Goal: Use online tool/utility

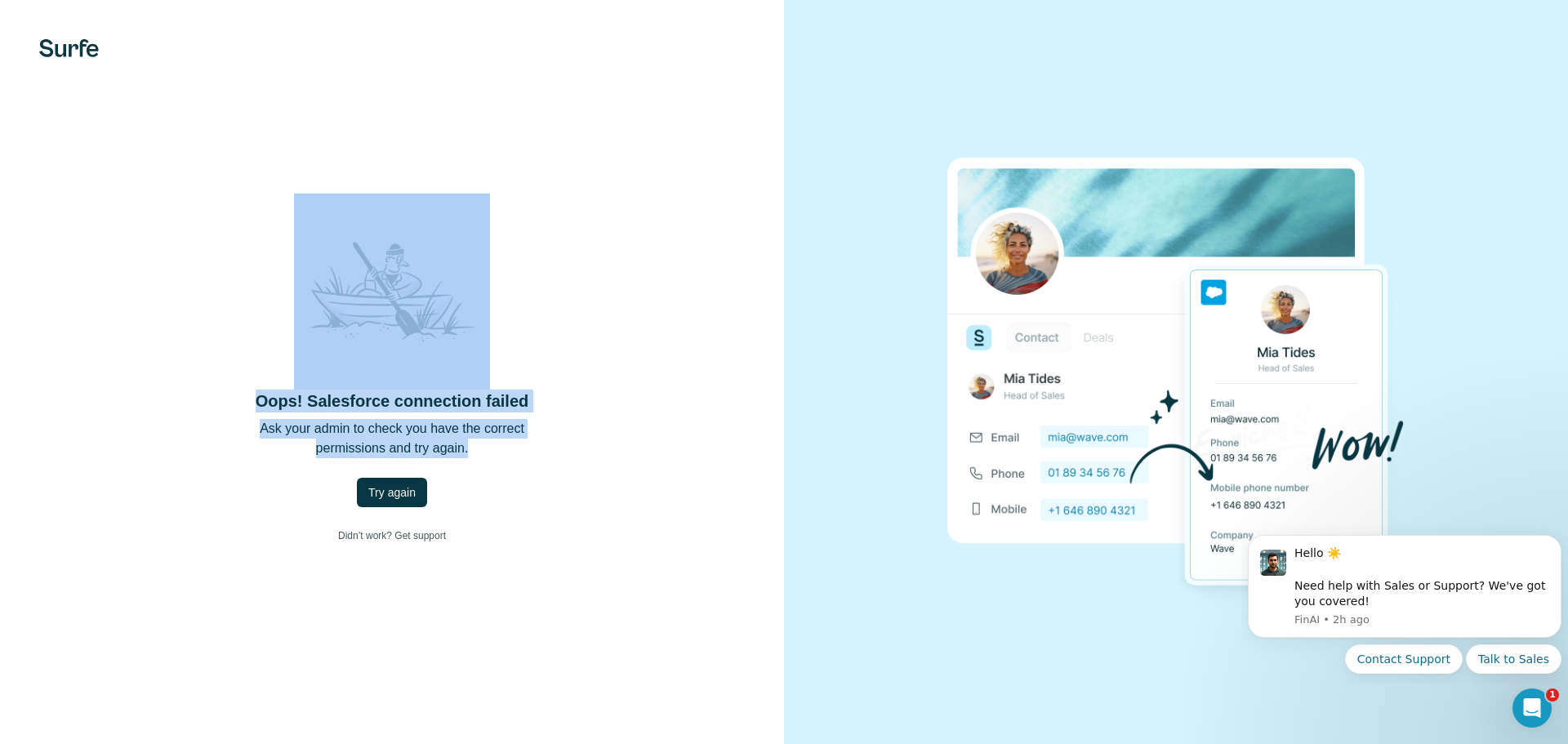
drag, startPoint x: 23, startPoint y: 25, endPoint x: 605, endPoint y: 451, distance: 721.2
click at [605, 451] on div "Oops! Salesforce connection failed Ask your admin to check you have the correct…" at bounding box center [392, 372] width 784 height 744
click at [615, 448] on div "Oops! Salesforce connection failed Ask your admin to check you have the correct…" at bounding box center [392, 372] width 718 height 357
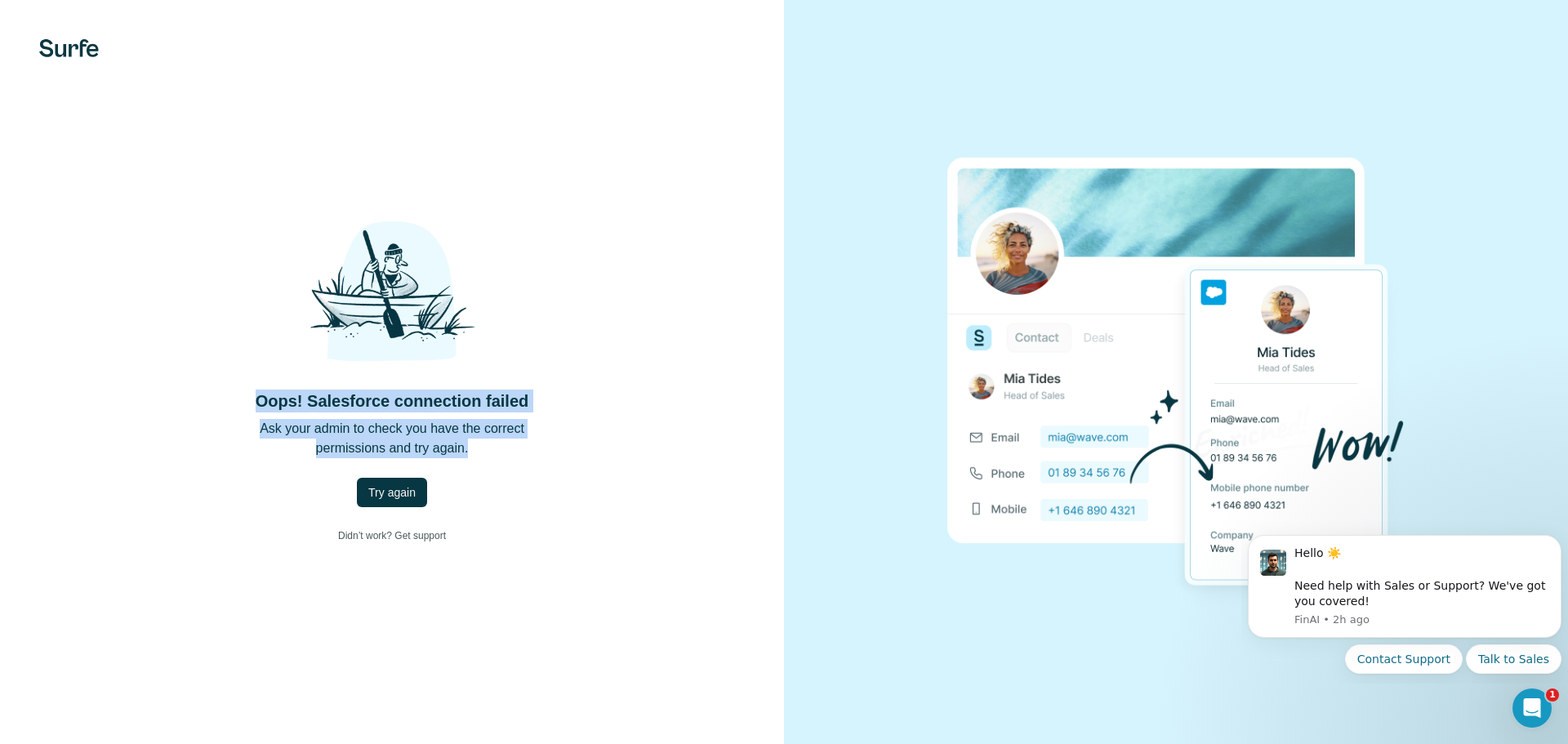
drag, startPoint x: 218, startPoint y: 377, endPoint x: 584, endPoint y: 460, distance: 375.3
click at [584, 460] on div "Oops! Salesforce connection failed Ask your admin to check you have the correct…" at bounding box center [392, 372] width 718 height 357
drag, startPoint x: 542, startPoint y: 412, endPoint x: 142, endPoint y: 312, distance: 412.3
click at [141, 313] on div "Oops! Salesforce connection failed Ask your admin to check you have the correct…" at bounding box center [392, 372] width 718 height 357
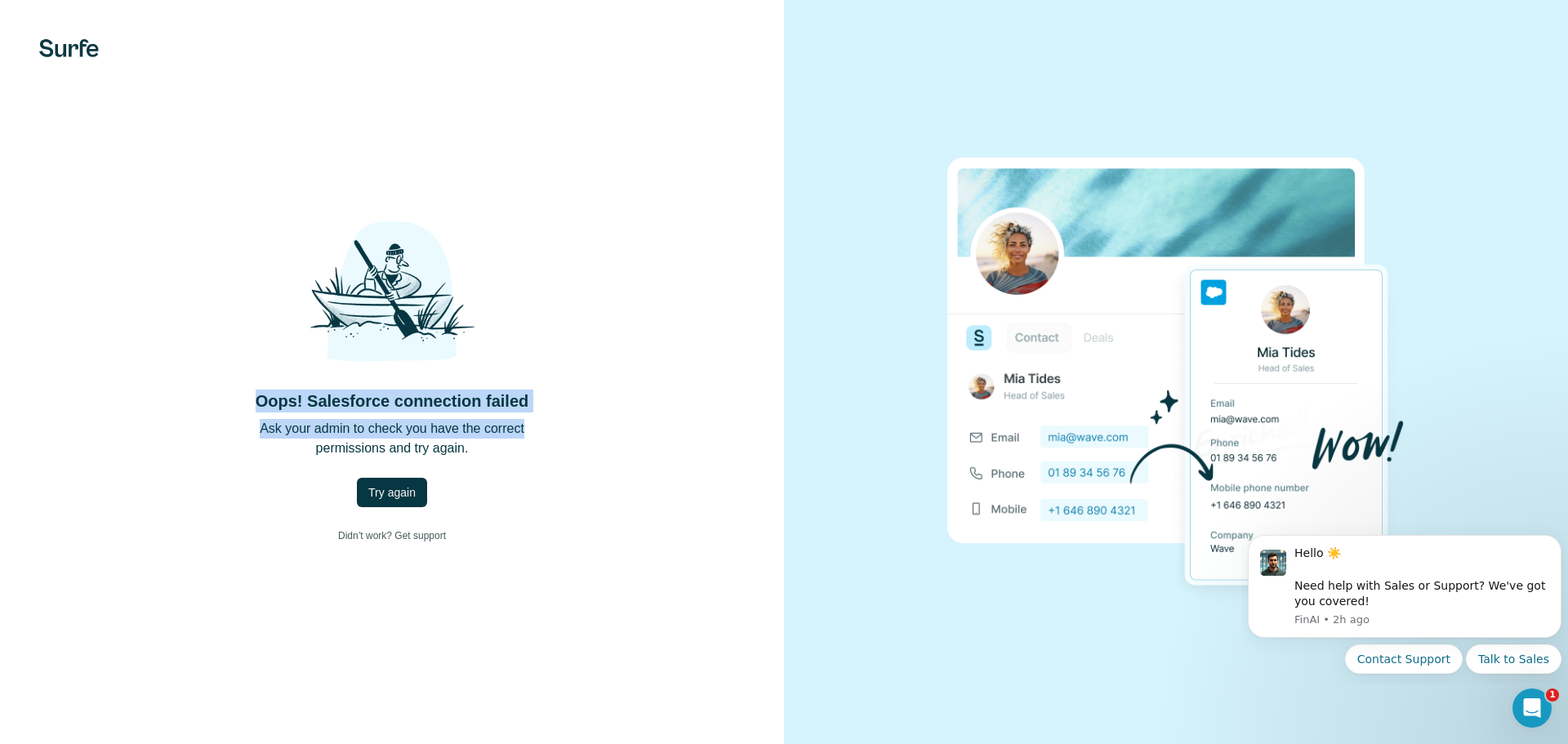
click at [181, 310] on div "Oops! Salesforce connection failed Ask your admin to check you have the correct…" at bounding box center [392, 372] width 718 height 357
